Goal: Transaction & Acquisition: Book appointment/travel/reservation

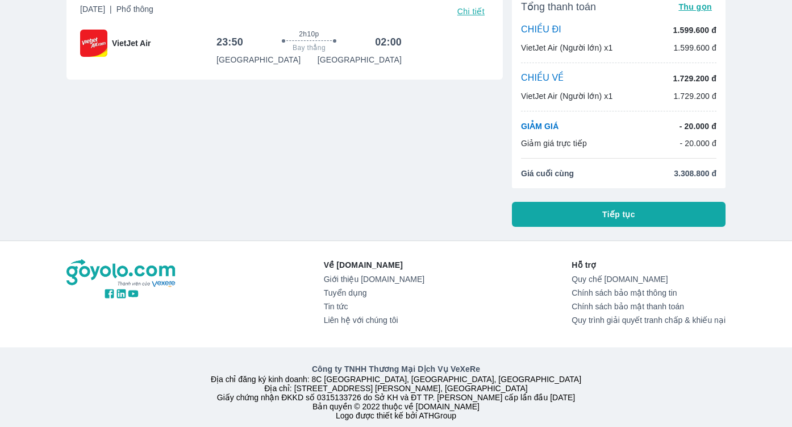
scroll to position [94, 0]
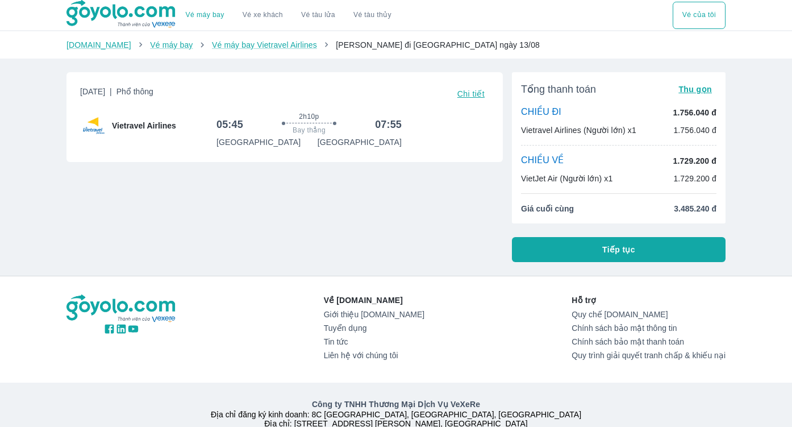
click at [385, 38] on div "Goyolo.com Vé máy bay Vé máy bay Vietravel Airlines Hồ Chí Minh đi Hà Nội ngày …" at bounding box center [396, 44] width 792 height 27
click at [623, 249] on span "Tiếp tục" at bounding box center [618, 249] width 33 height 11
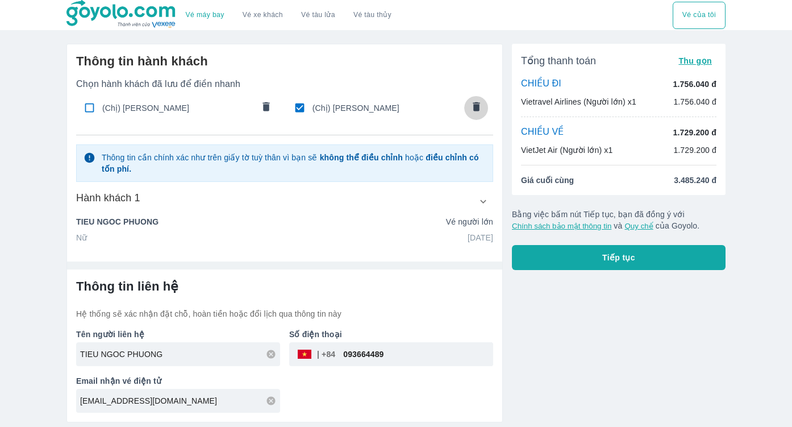
click at [481, 105] on icon "comments" at bounding box center [476, 107] width 12 height 12
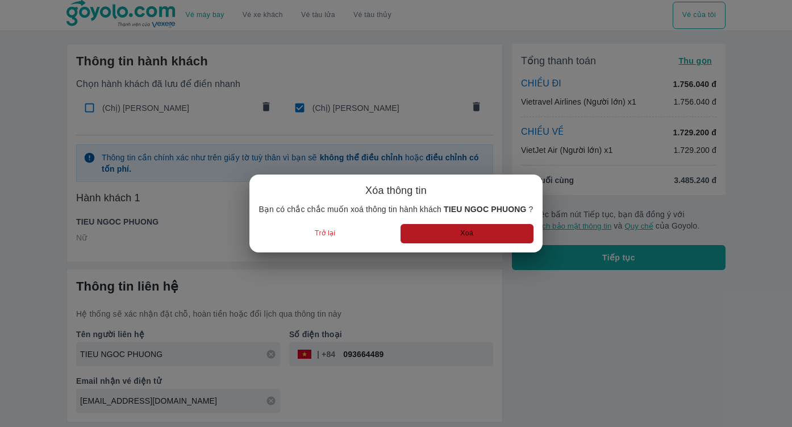
drag, startPoint x: 475, startPoint y: 234, endPoint x: 427, endPoint y: 216, distance: 50.9
click at [475, 234] on button "Xoá" at bounding box center [467, 233] width 133 height 19
radio input "false"
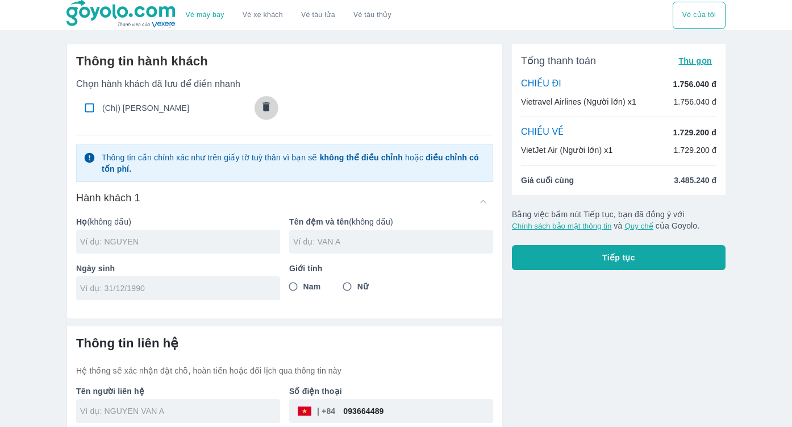
click at [263, 103] on icon "comments" at bounding box center [266, 107] width 12 height 12
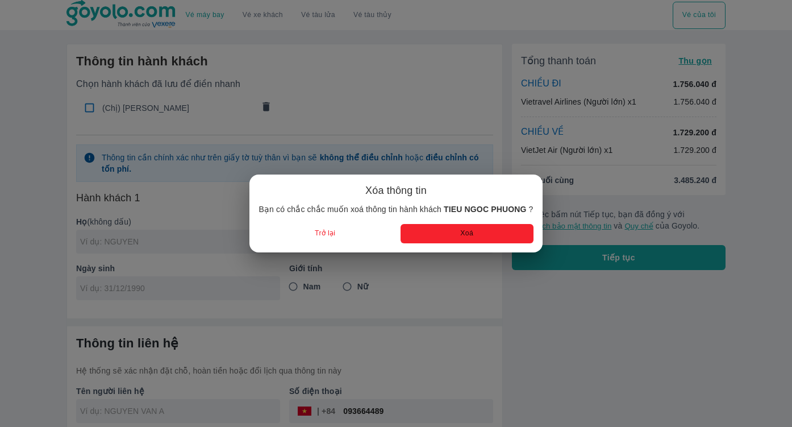
click at [467, 240] on button "Xoá" at bounding box center [467, 233] width 133 height 19
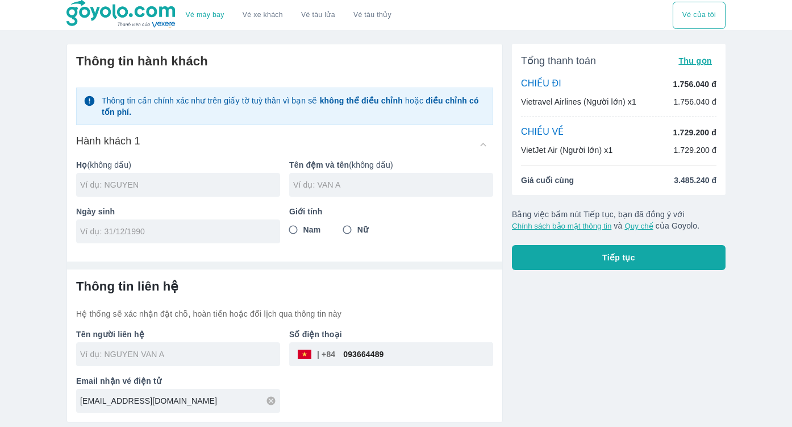
click at [272, 402] on icon at bounding box center [271, 400] width 10 height 10
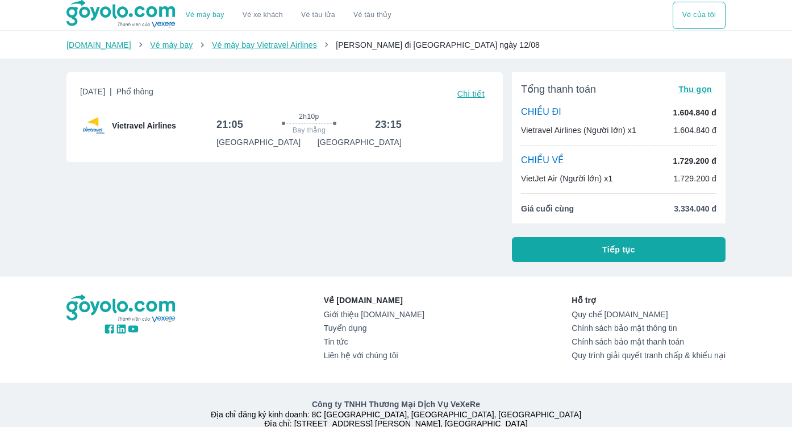
click at [467, 94] on span "Chi tiết" at bounding box center [470, 93] width 27 height 9
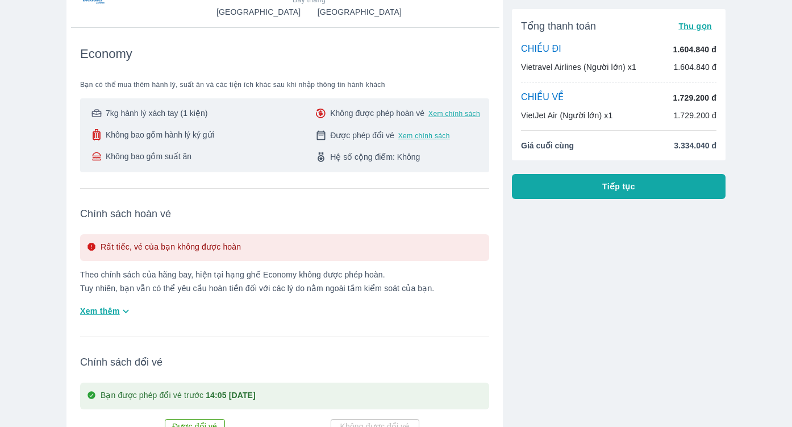
scroll to position [130, 0]
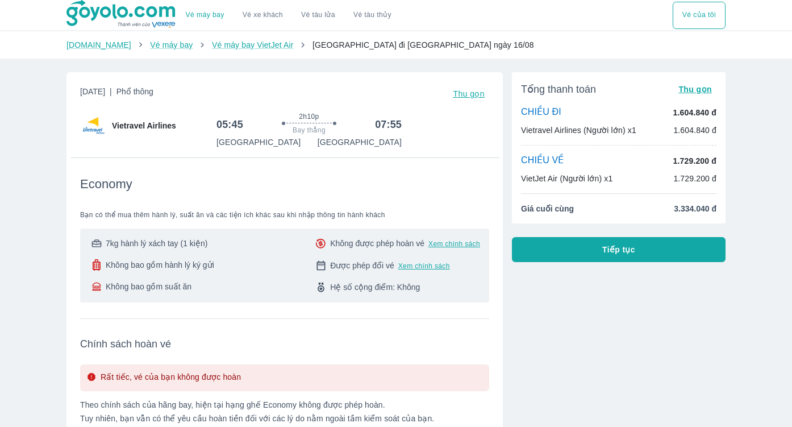
scroll to position [172, 0]
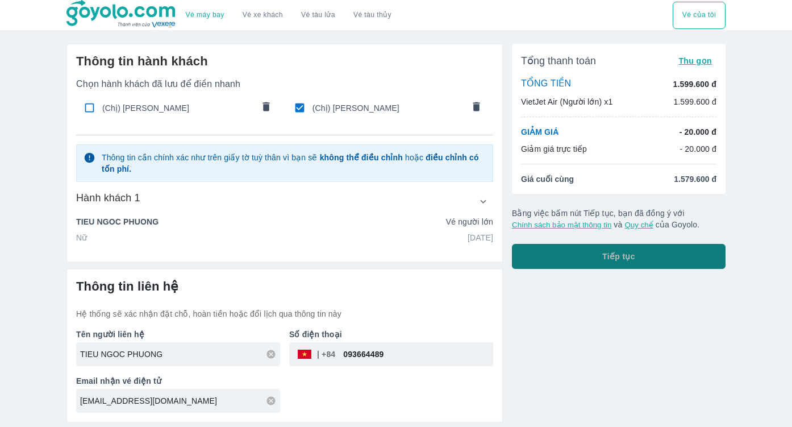
click at [607, 260] on span "Tiếp tục" at bounding box center [618, 256] width 33 height 11
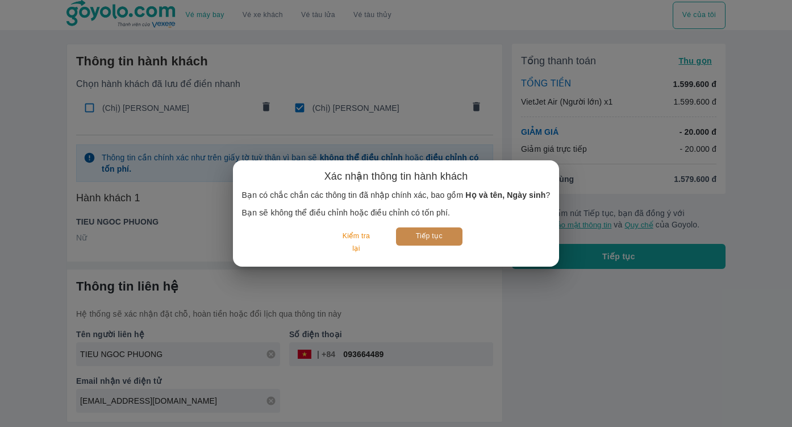
click at [428, 242] on button "Tiếp tục" at bounding box center [429, 236] width 66 height 18
